Goal: Use online tool/utility

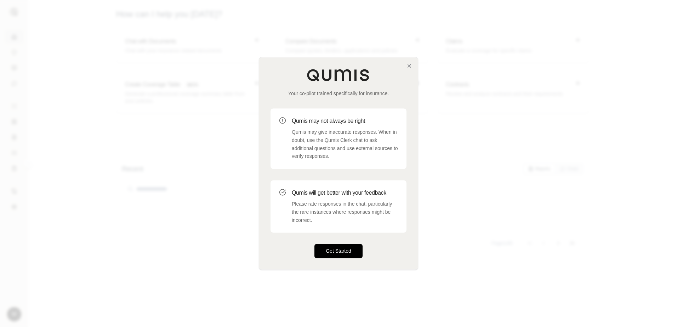
click at [341, 250] on button "Get Started" at bounding box center [338, 251] width 48 height 14
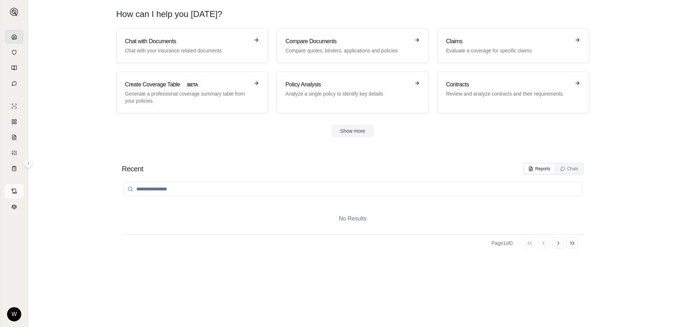
click at [14, 189] on icon at bounding box center [14, 191] width 6 height 6
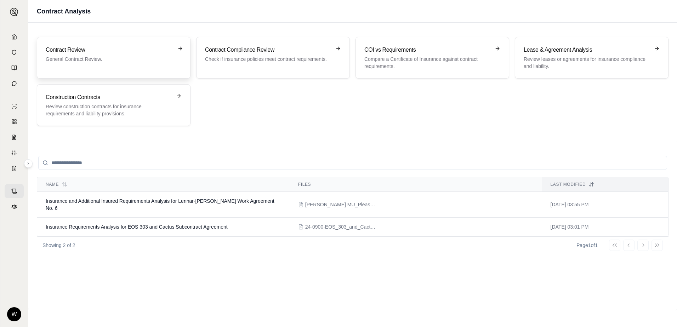
click at [157, 56] on p "General Contract Review." at bounding box center [109, 59] width 126 height 7
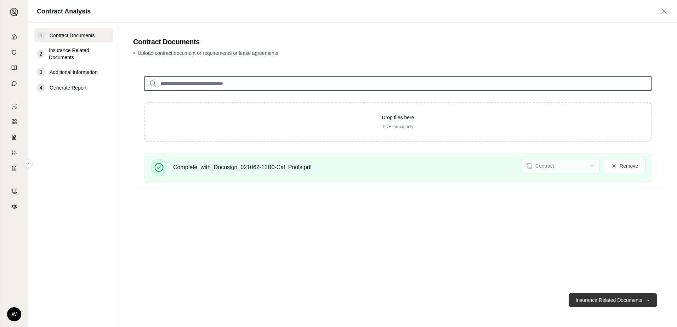
click at [600, 303] on button "Insurance Related Documents →" at bounding box center [613, 300] width 89 height 14
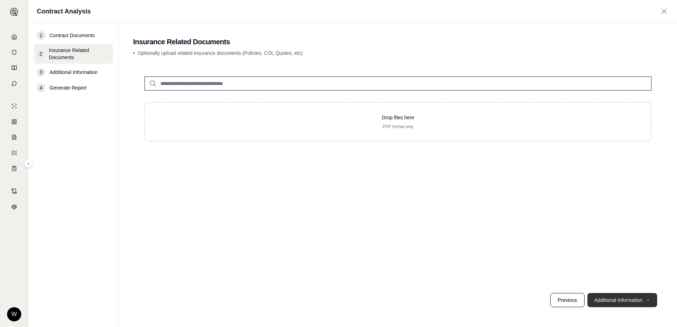
click at [615, 300] on button "Additional Information →" at bounding box center [622, 300] width 70 height 14
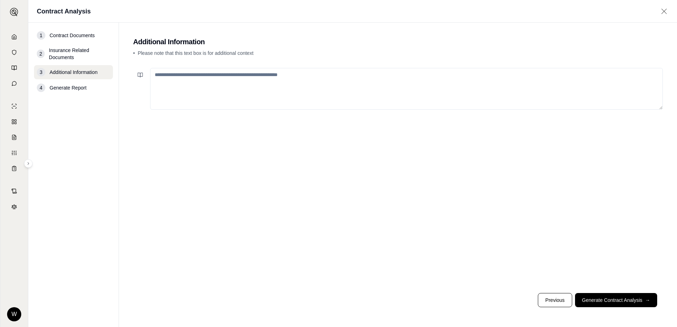
click at [262, 89] on textarea at bounding box center [406, 89] width 513 height 42
type textarea "**********"
click at [622, 300] on button "Generate Contract Analysis →" at bounding box center [616, 300] width 82 height 14
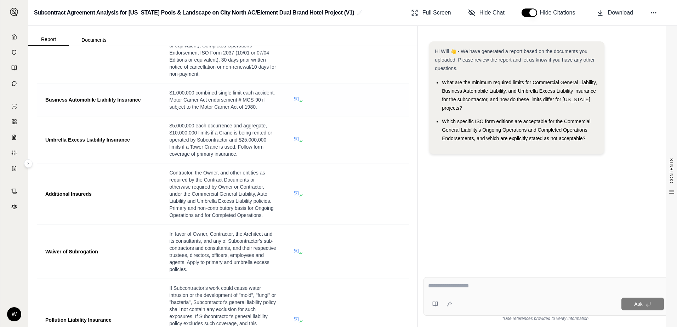
scroll to position [460, 0]
